Goal: Communication & Community: Connect with others

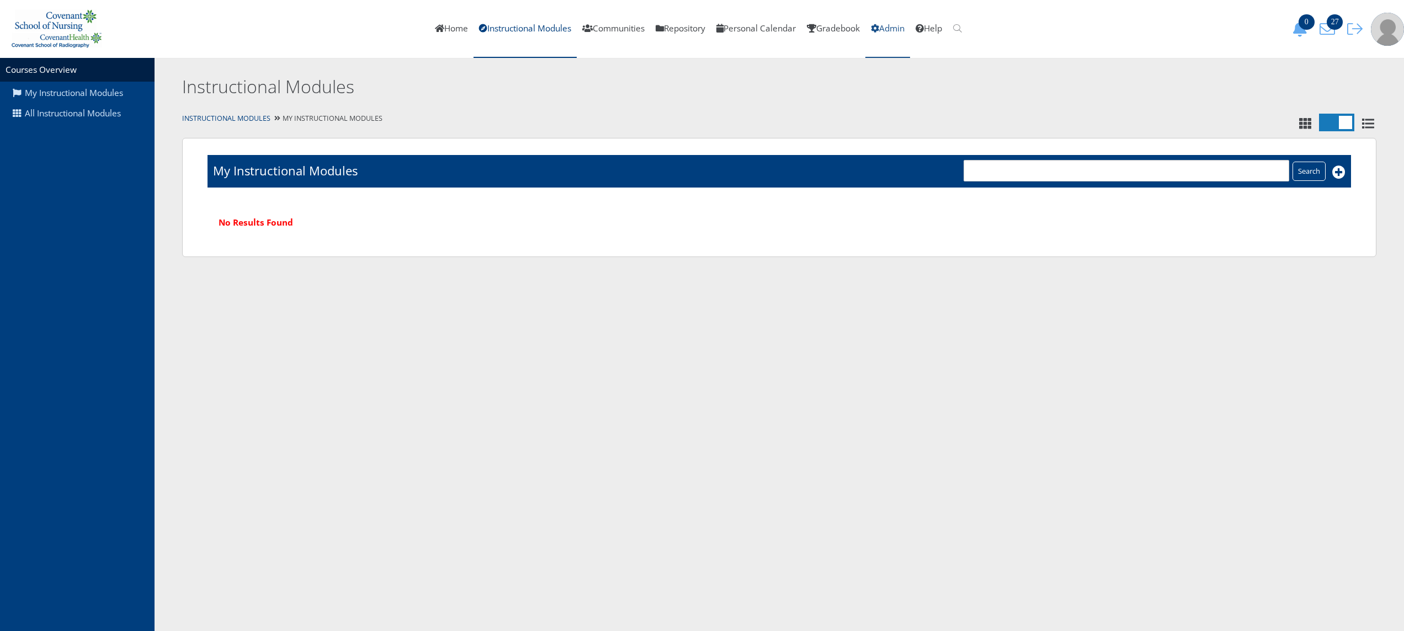
click at [903, 25] on link "Admin" at bounding box center [887, 29] width 45 height 58
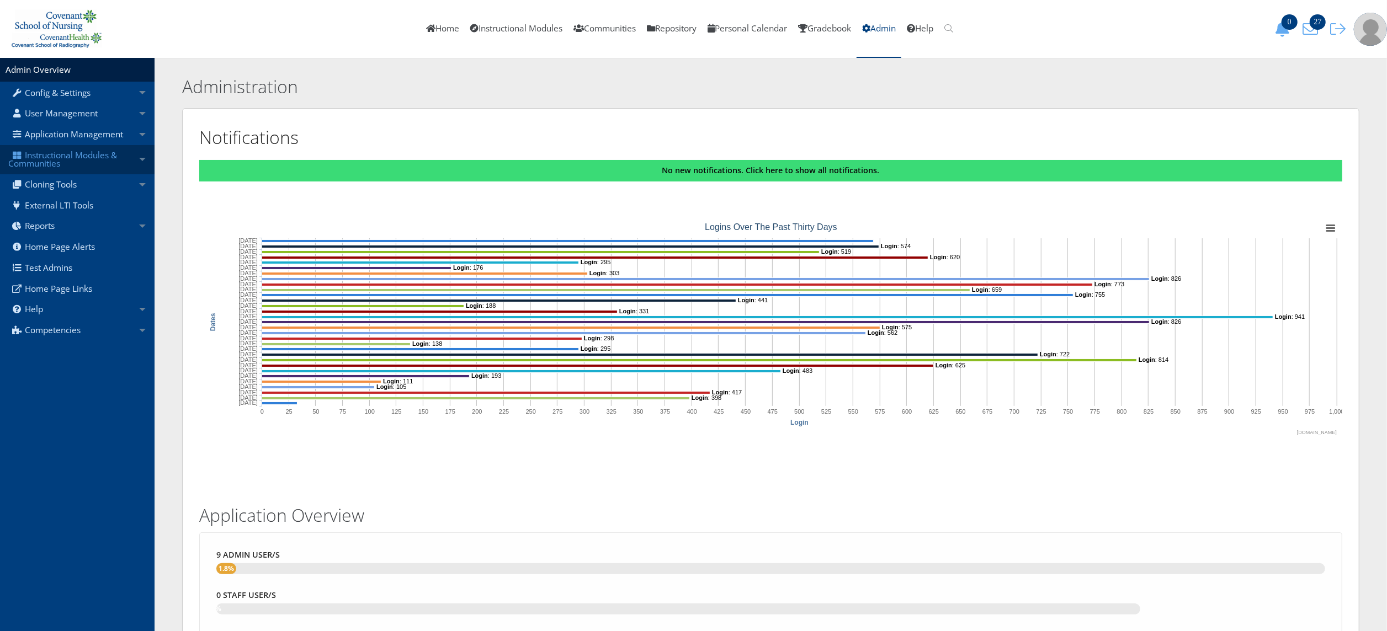
click at [102, 169] on link "Instructional Modules & Communities" at bounding box center [77, 159] width 155 height 29
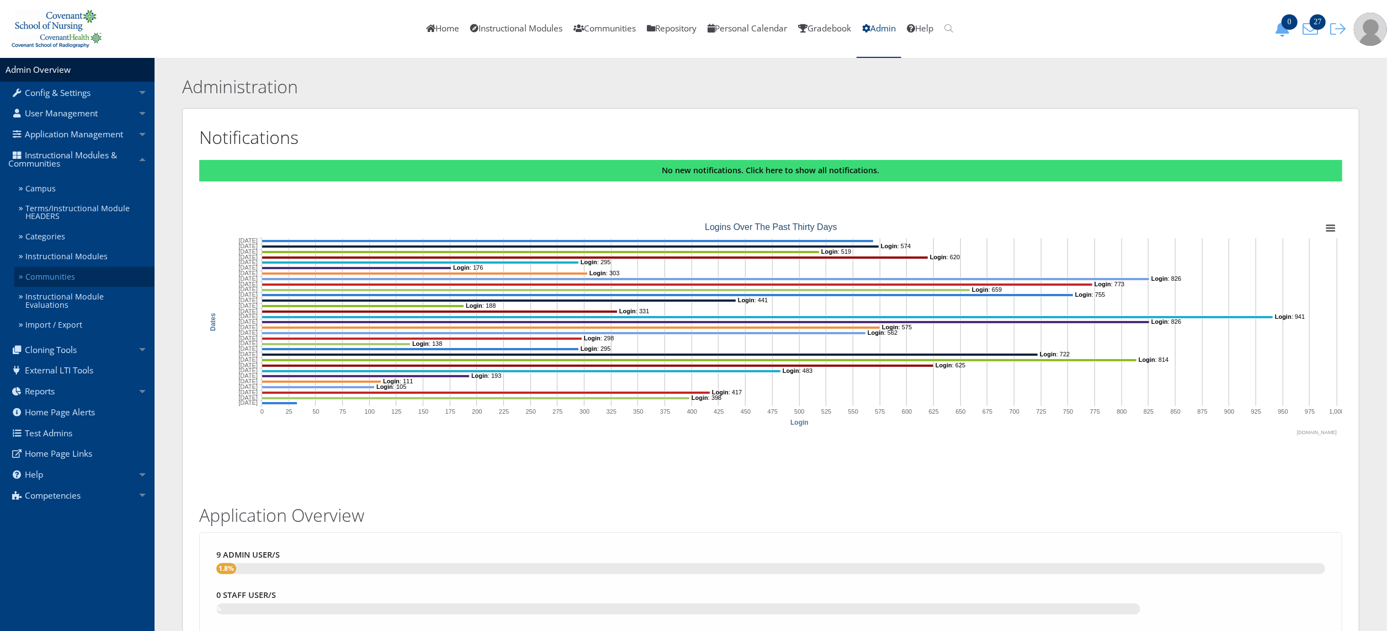
click at [77, 277] on link "Communities" at bounding box center [84, 277] width 140 height 20
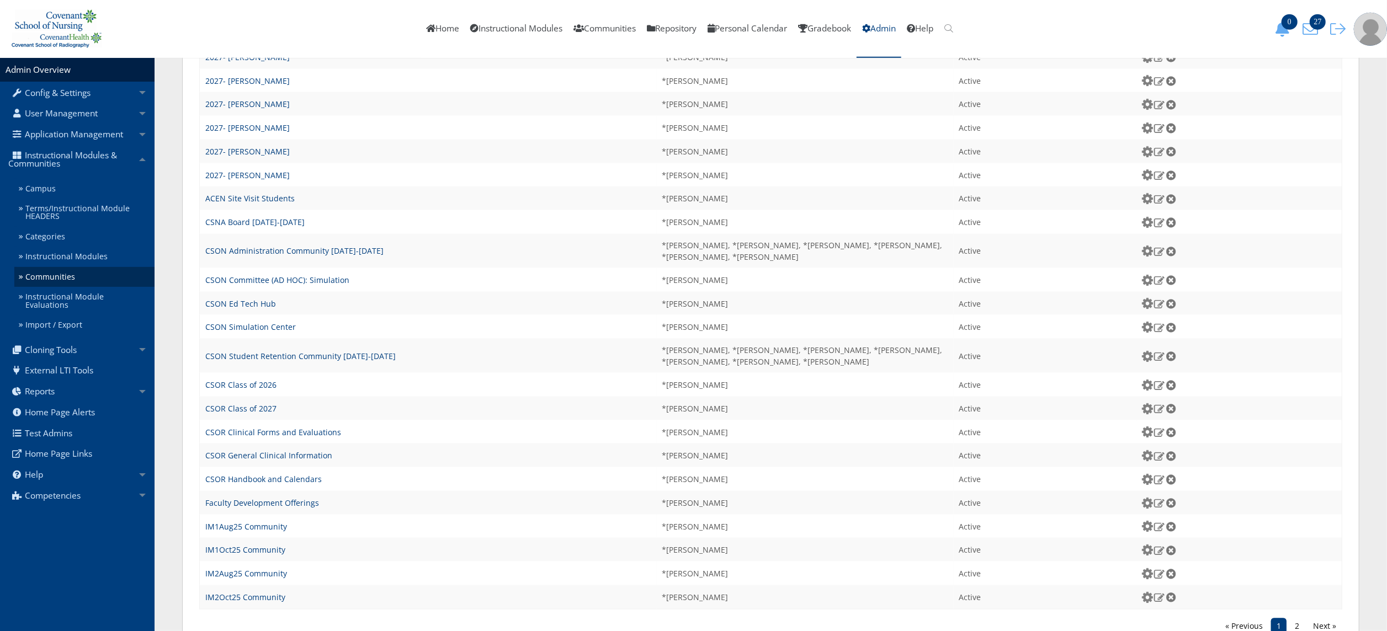
scroll to position [980, 0]
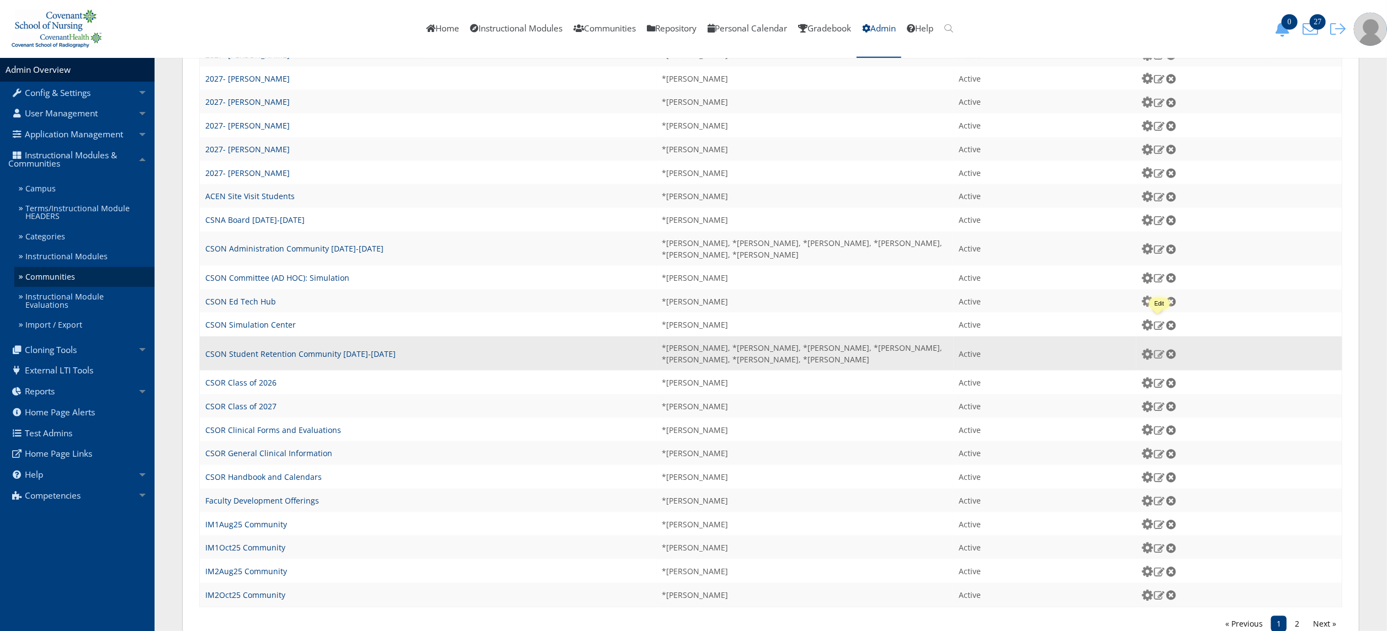
click at [1160, 349] on img at bounding box center [1160, 354] width 12 height 10
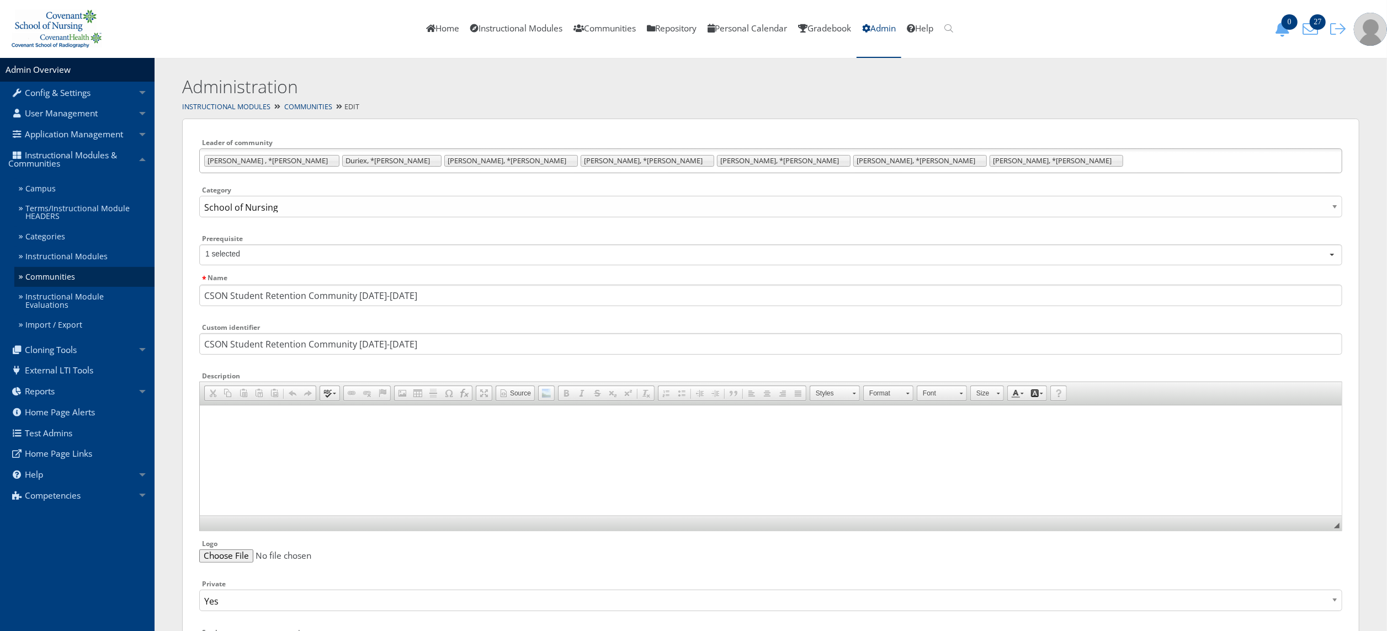
click at [718, 164] on ul "Coulombe , *Sheryll Duriex, *Kelli Gurley, *Jeanette Harrison, *Annie McNeill, …" at bounding box center [770, 160] width 1143 height 25
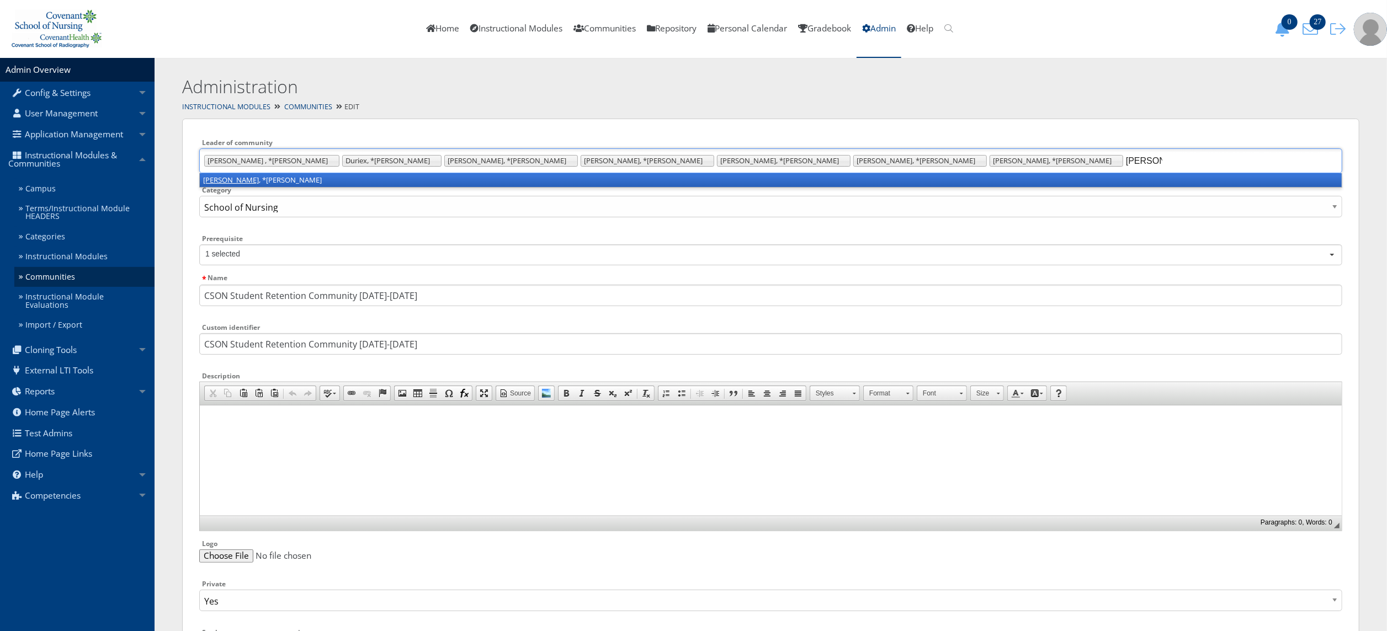
type input "huber"
click at [719, 185] on li "Huber , *Jennifer" at bounding box center [771, 180] width 1142 height 14
type input "payne"
click at [708, 182] on li "Payne , *Brittany" at bounding box center [771, 180] width 1142 height 14
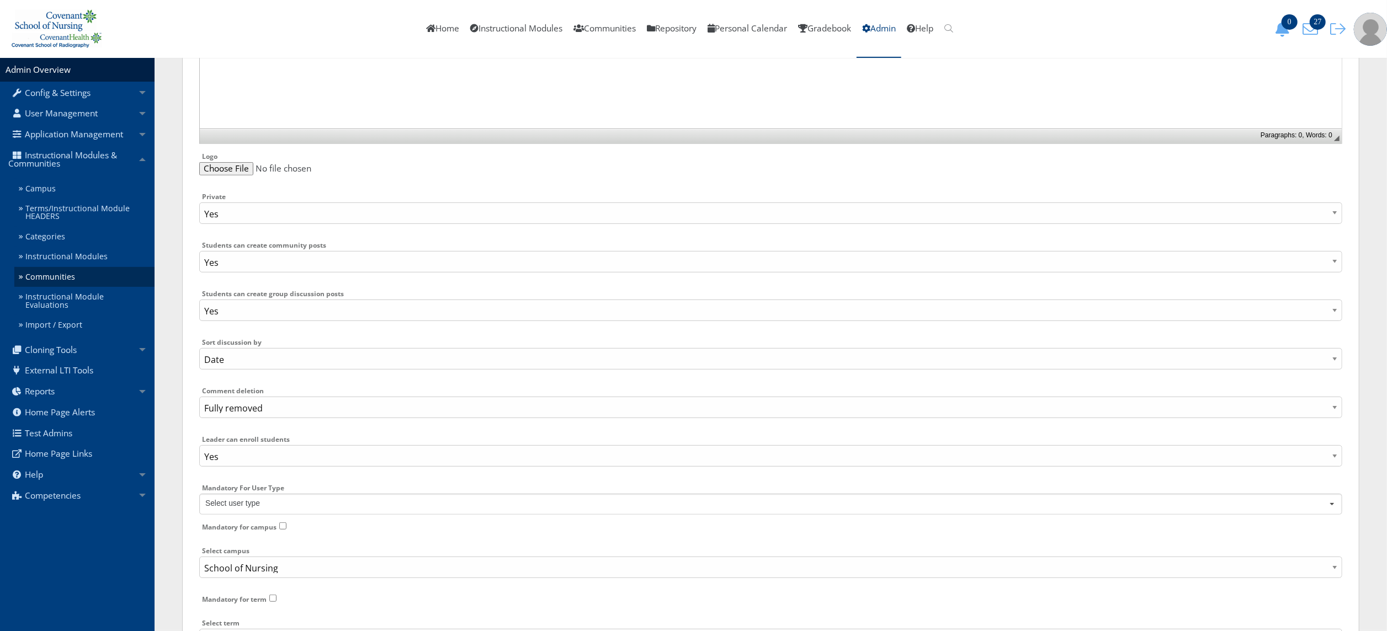
scroll to position [531, 0]
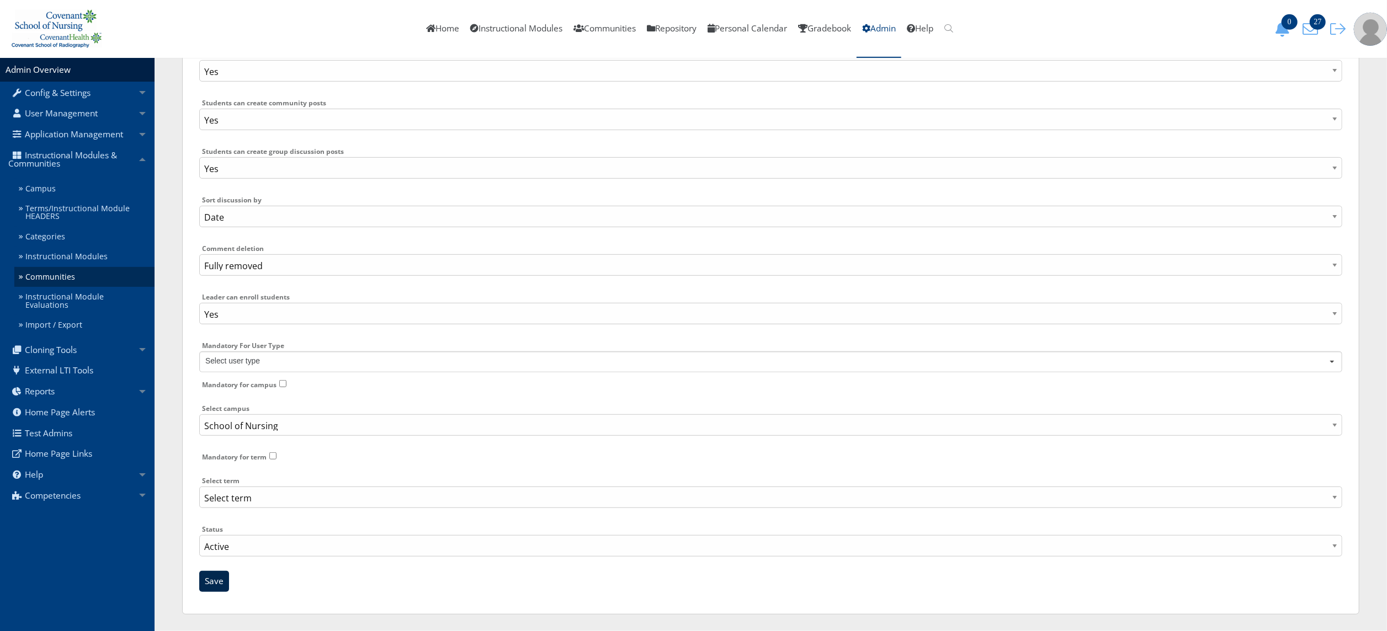
click at [220, 588] on input "Save" at bounding box center [214, 581] width 30 height 21
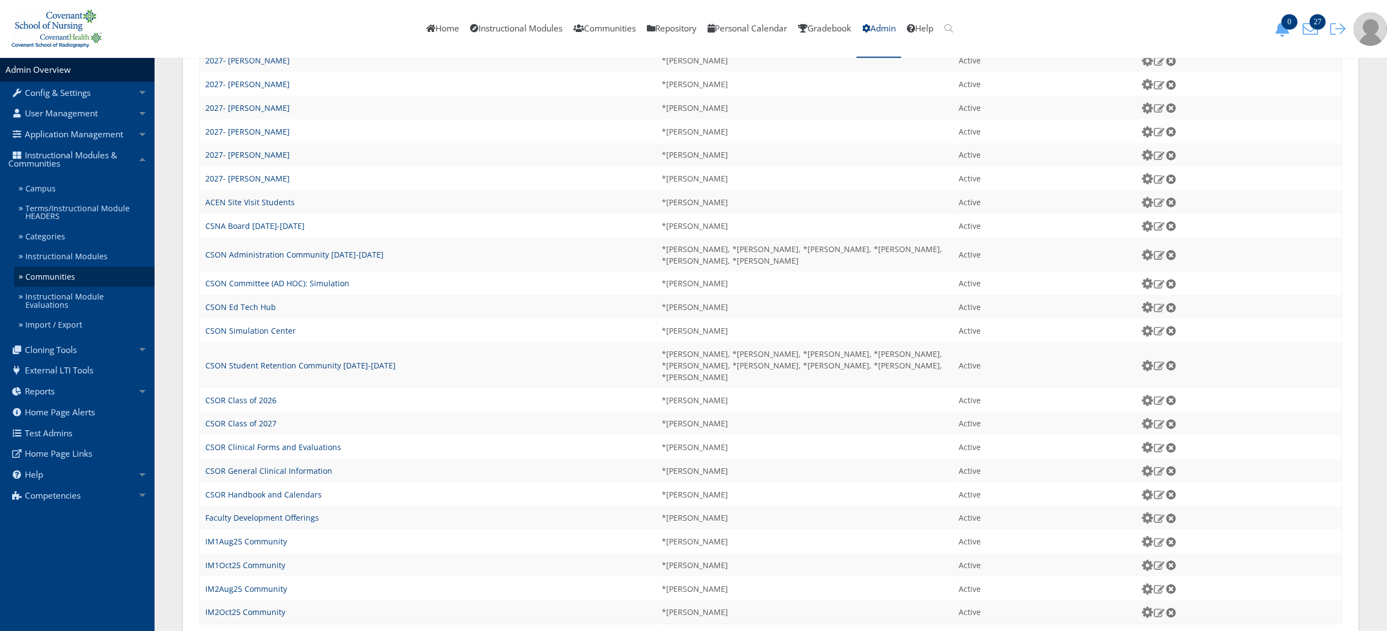
scroll to position [1028, 0]
click at [1295, 628] on link "2" at bounding box center [1296, 635] width 15 height 15
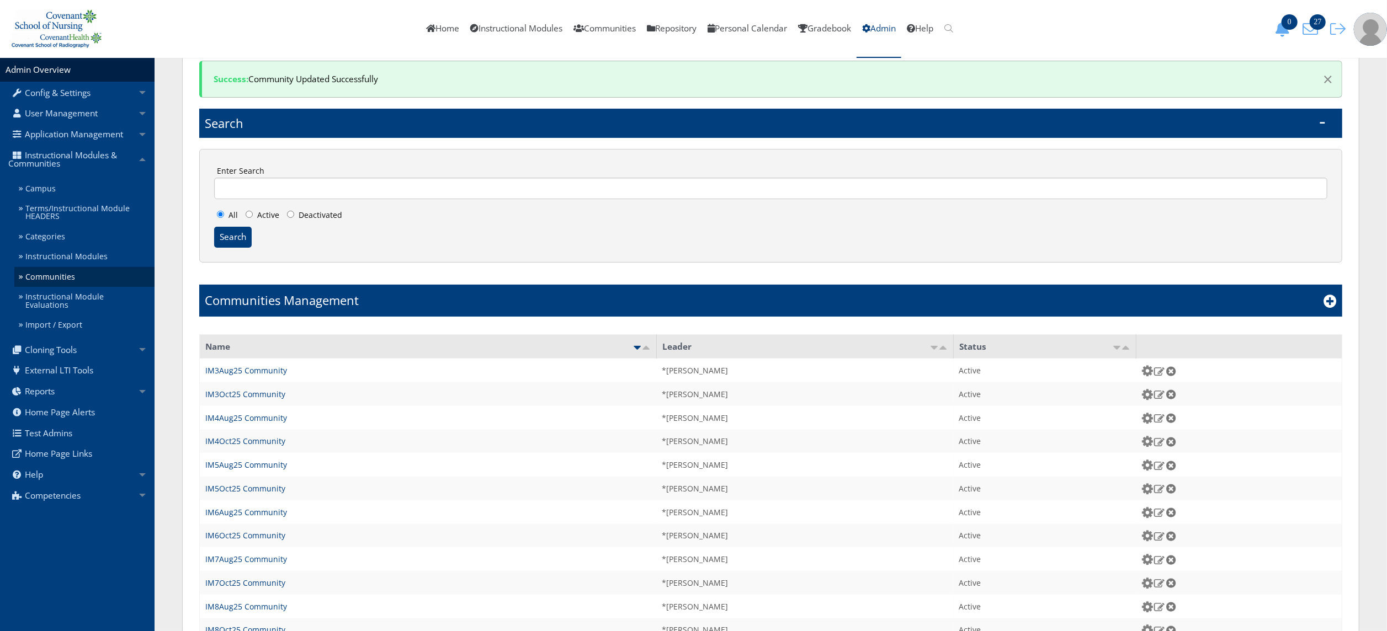
scroll to position [89, 0]
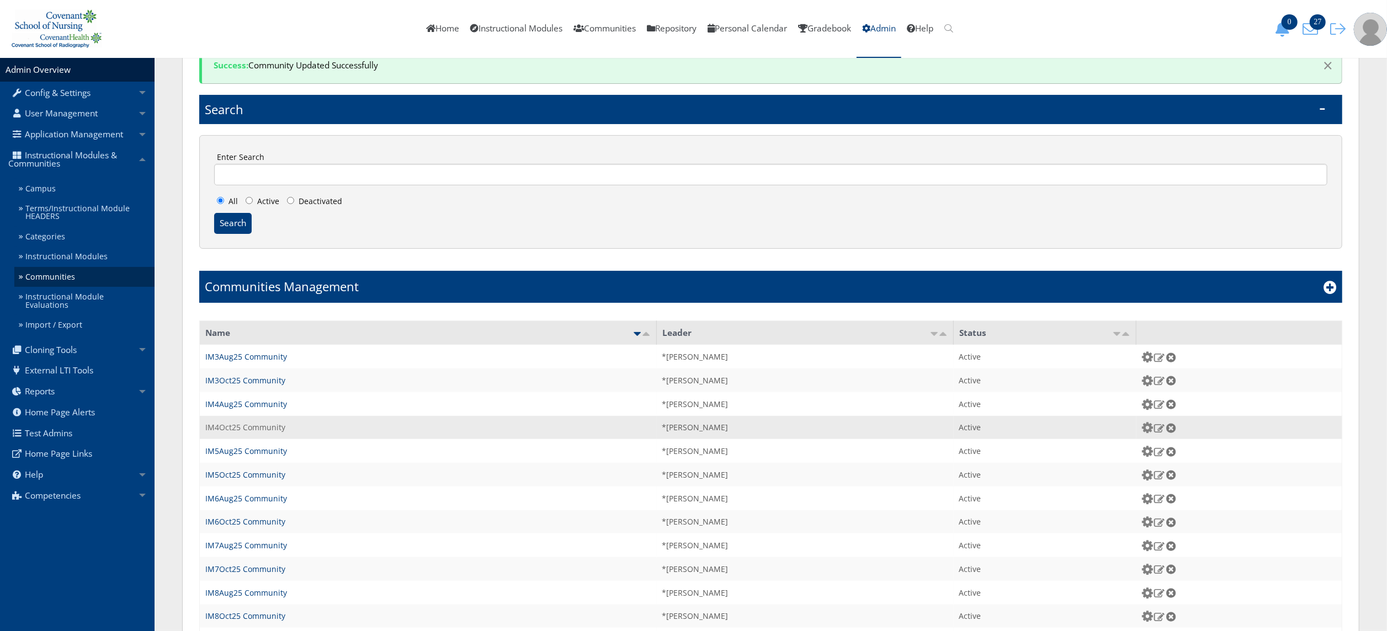
click at [261, 422] on link "IM4Oct25 Community" at bounding box center [245, 427] width 80 height 10
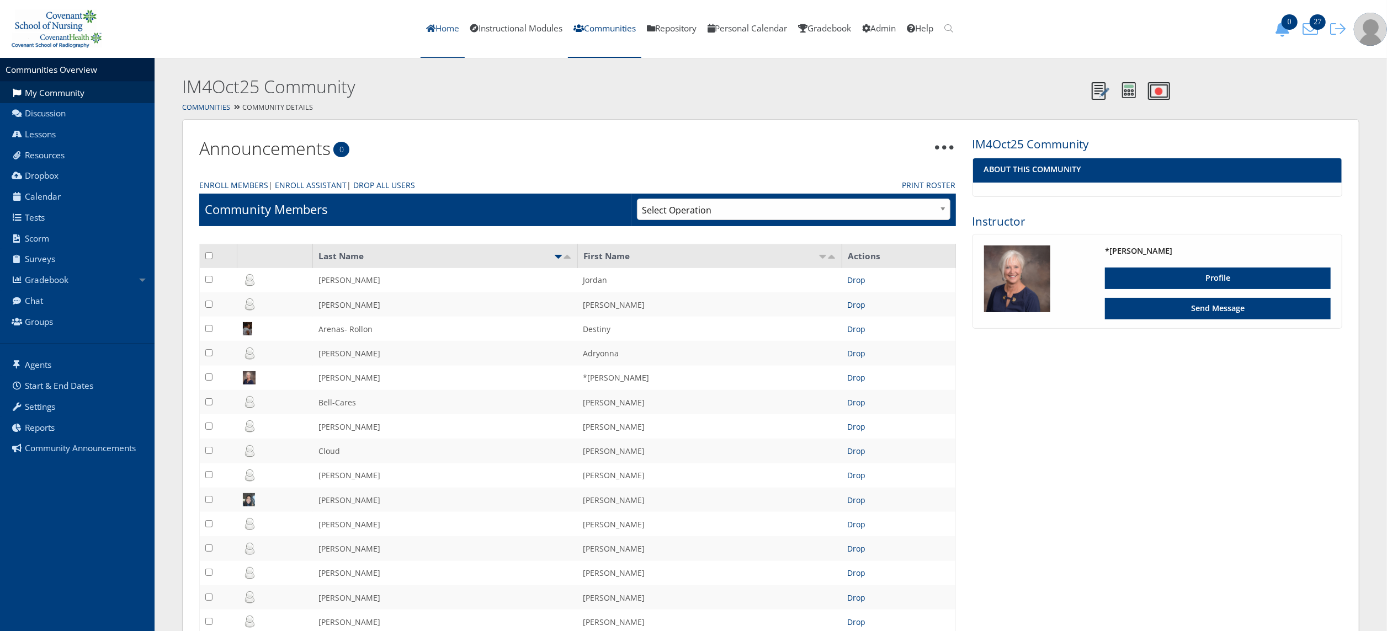
click at [444, 35] on link "Home" at bounding box center [443, 29] width 44 height 58
